Goal: Information Seeking & Learning: Stay updated

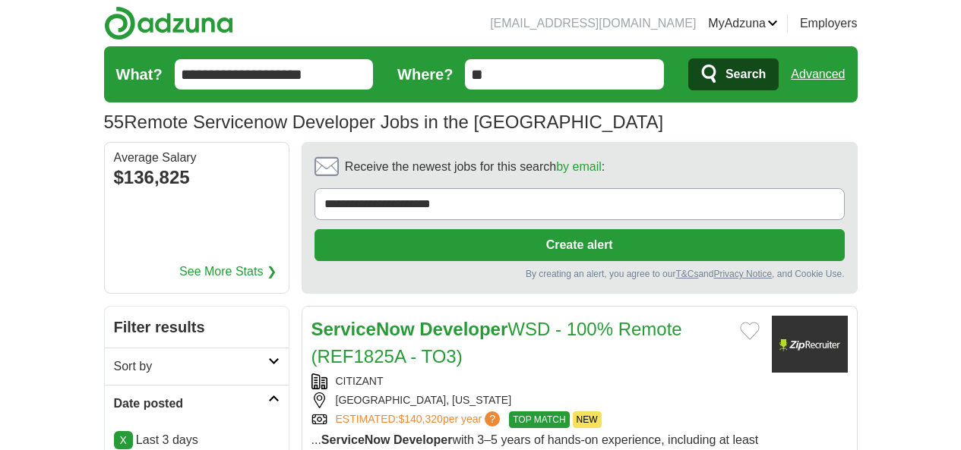
click at [765, 80] on span "Search" at bounding box center [745, 74] width 40 height 30
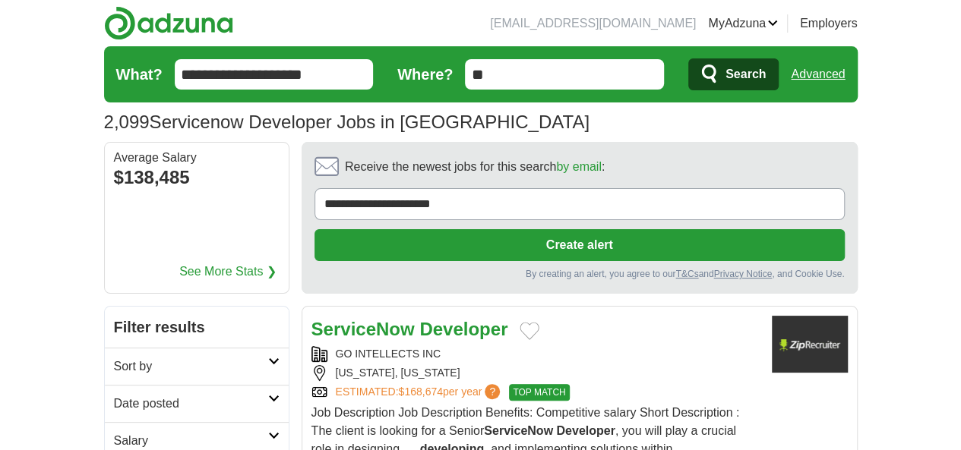
click at [114, 395] on h2 "Date posted" at bounding box center [191, 404] width 154 height 18
click at [114, 431] on link "Last 24 hours" at bounding box center [197, 440] width 166 height 18
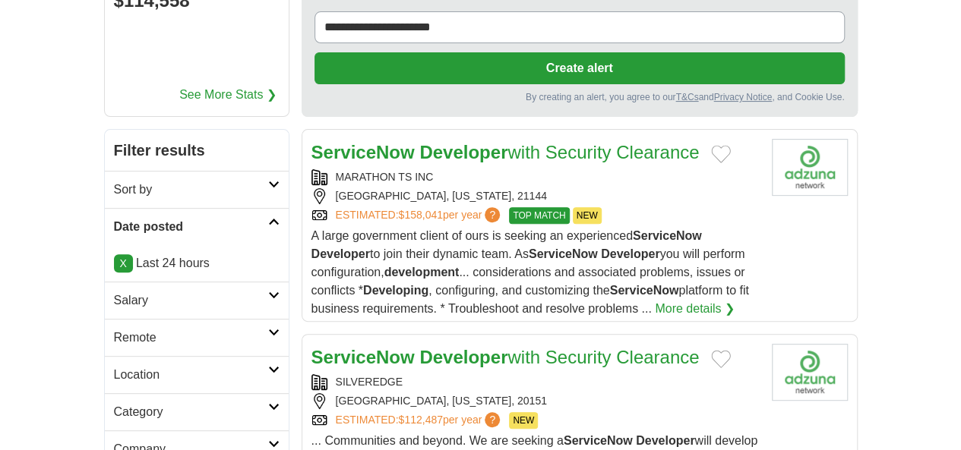
click at [114, 329] on h2 "Remote" at bounding box center [191, 338] width 154 height 18
click at [114, 368] on link "Remote jobs" at bounding box center [148, 374] width 68 height 13
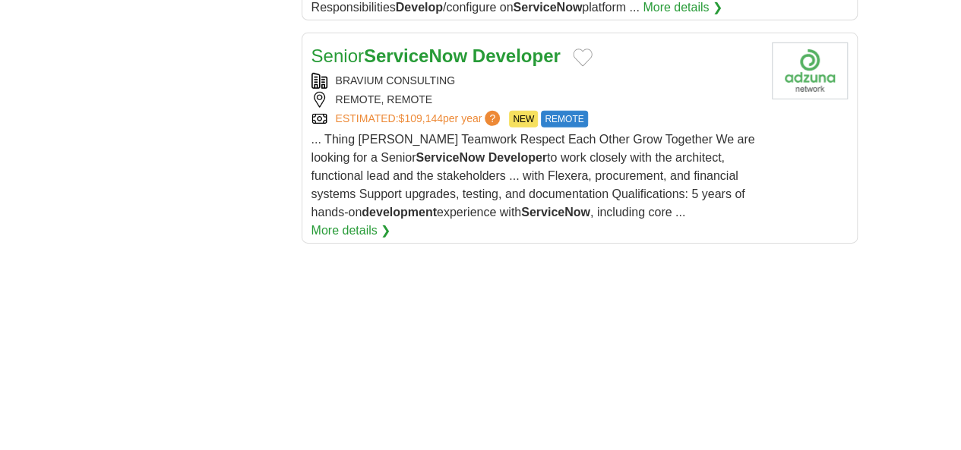
scroll to position [2658, 0]
